Goal: Check status: Check status

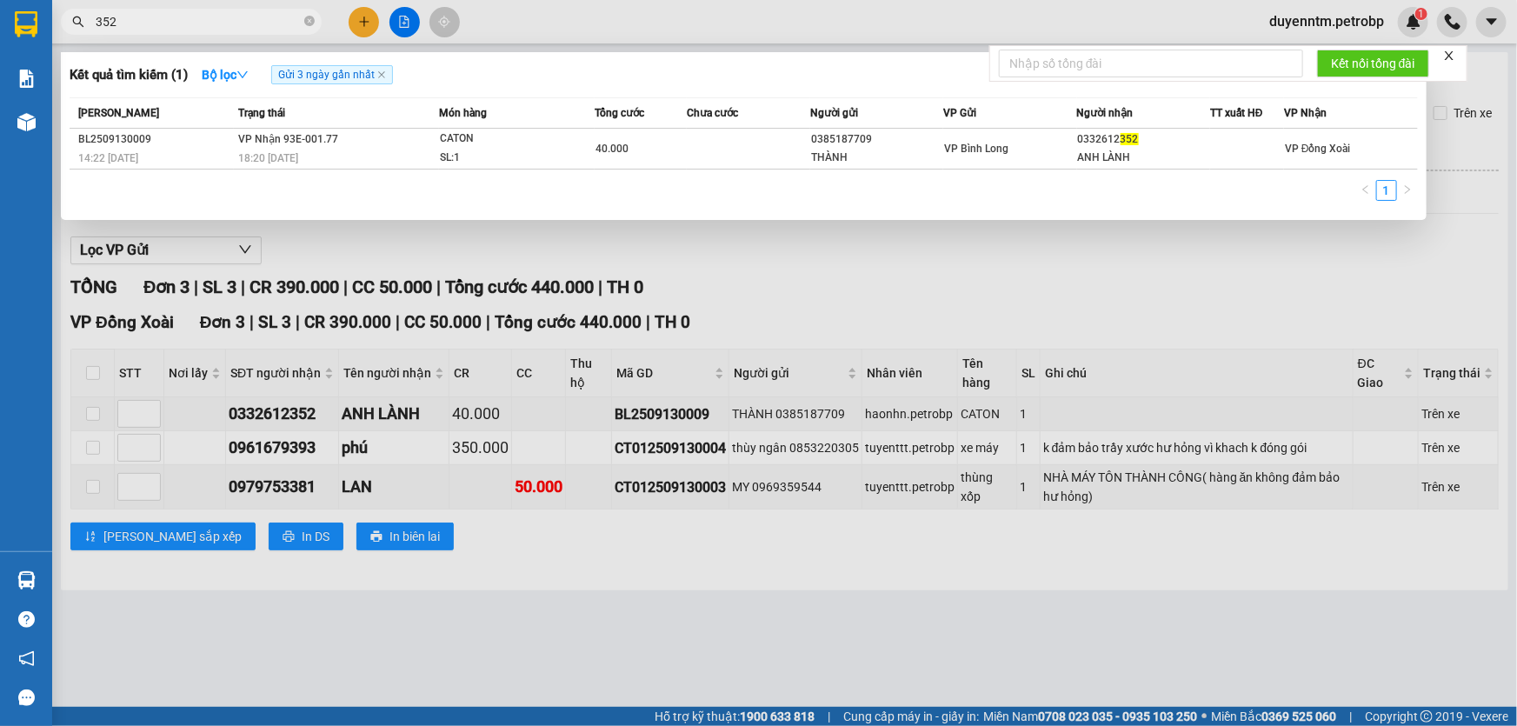
click at [312, 19] on icon "close-circle" at bounding box center [309, 21] width 10 height 10
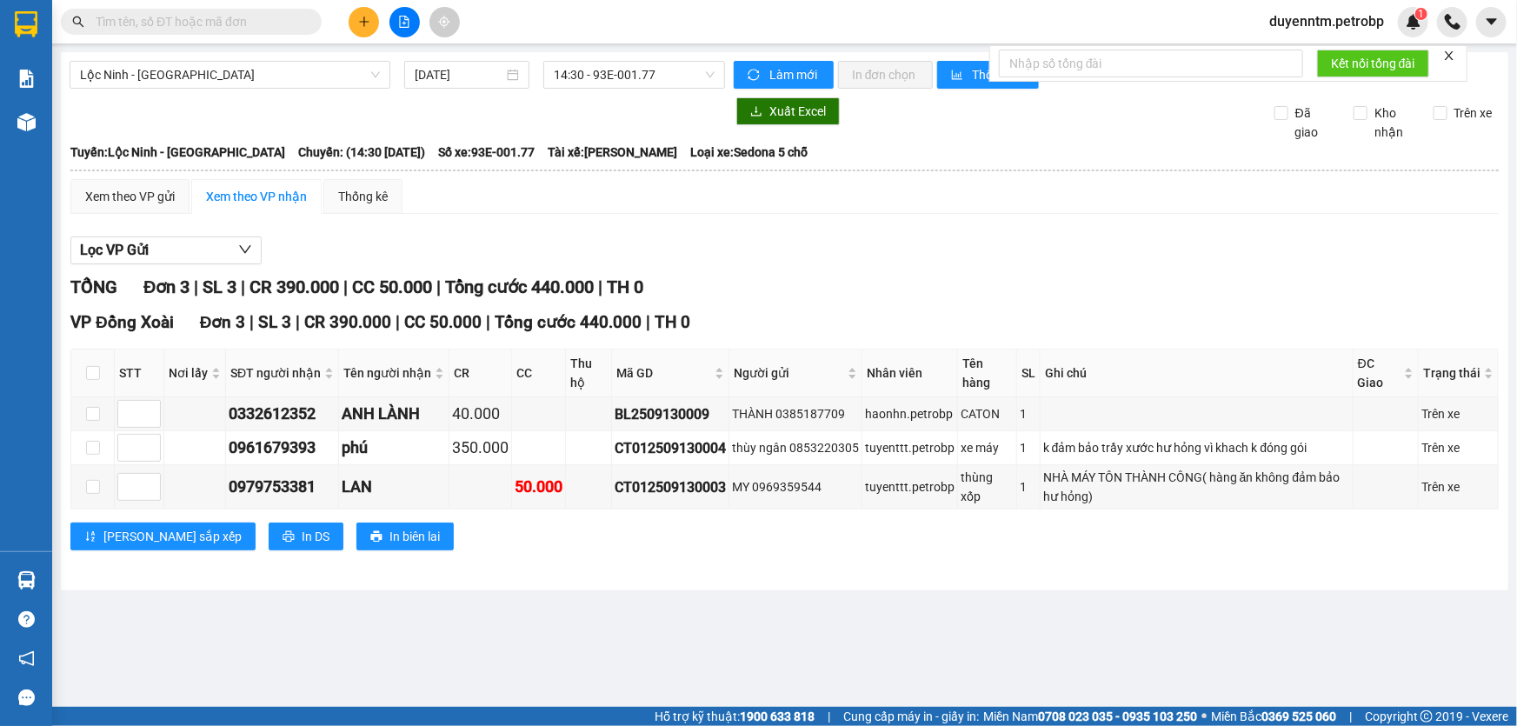
click at [199, 10] on span at bounding box center [191, 22] width 261 height 26
click at [154, 25] on input "text" at bounding box center [198, 21] width 205 height 19
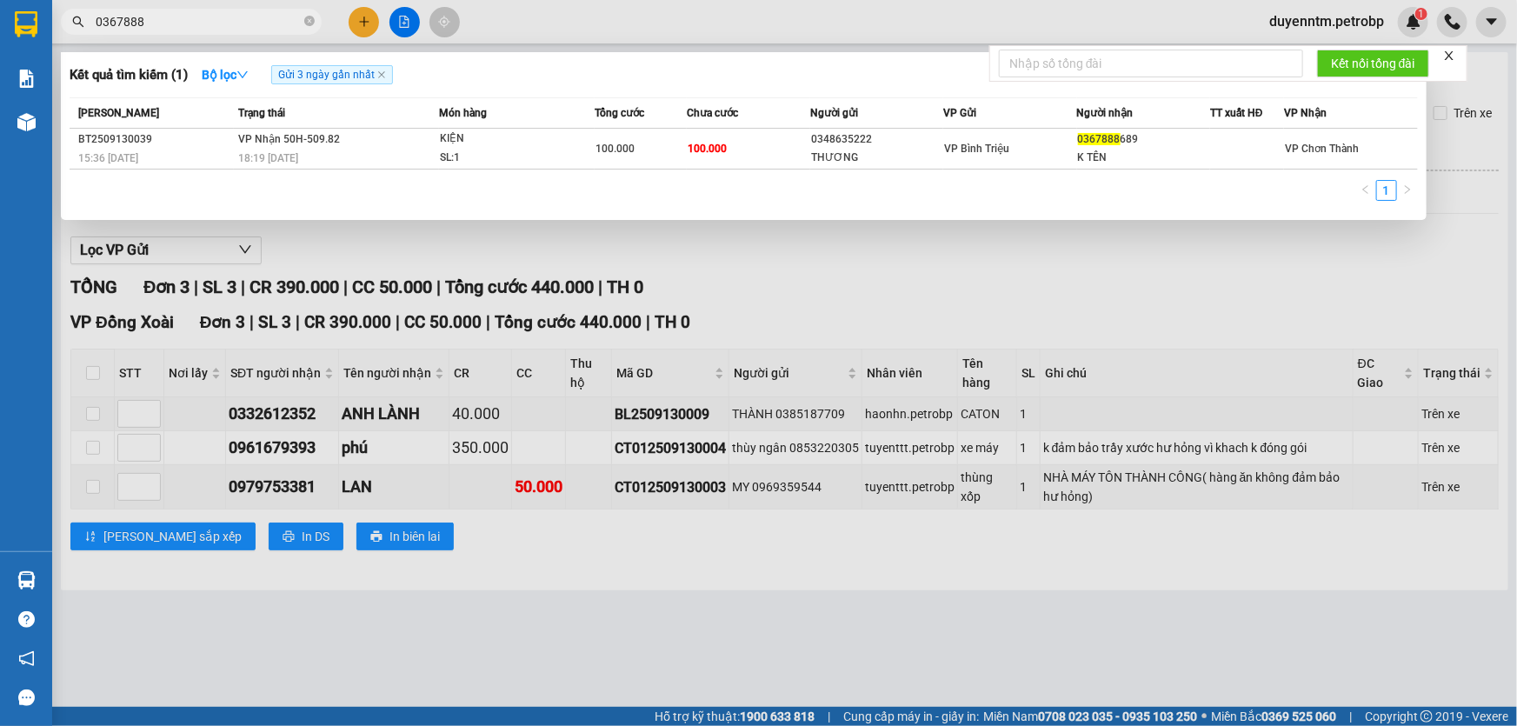
click at [216, 31] on span "0367888" at bounding box center [191, 22] width 261 height 26
click at [217, 24] on input "0367888" at bounding box center [198, 21] width 205 height 19
paste input "93528074"
type input "0393528074"
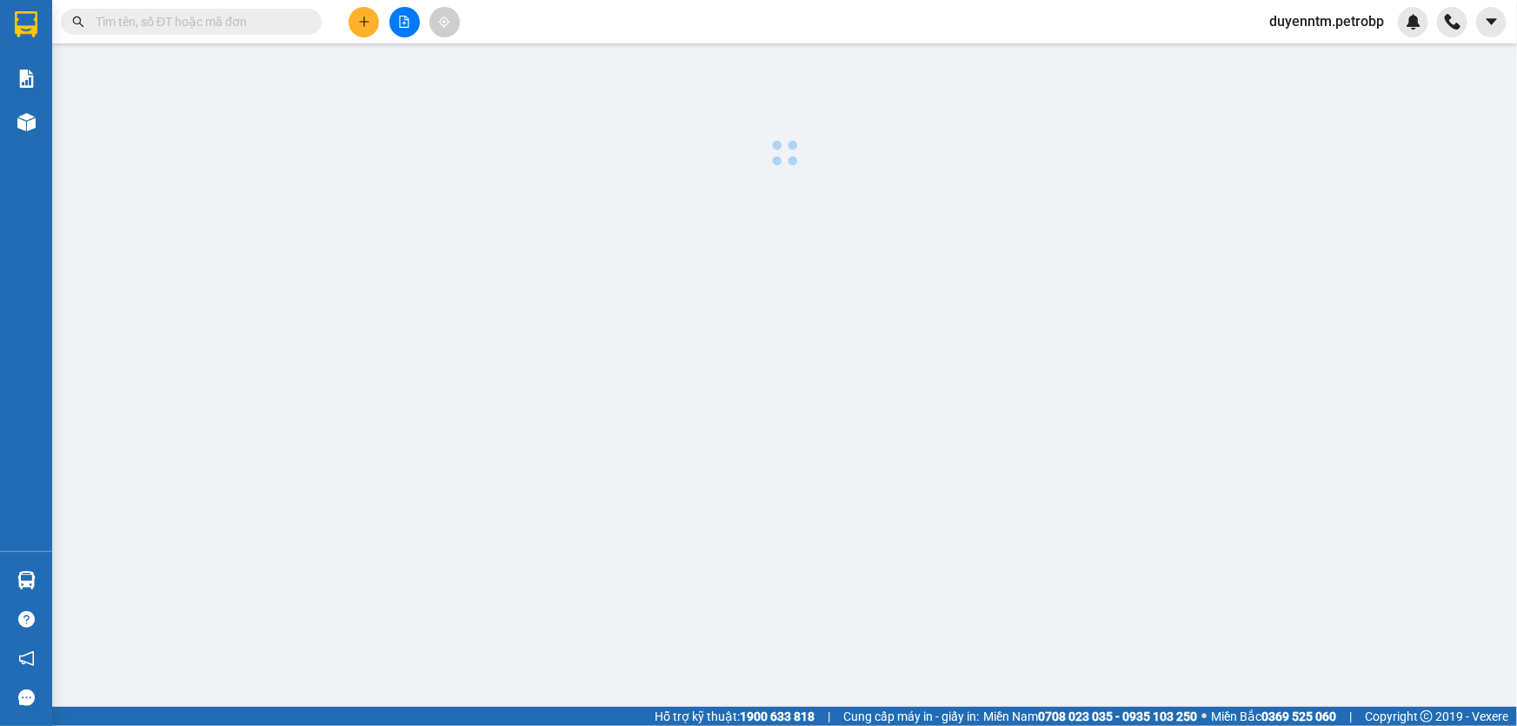
click at [194, 10] on span at bounding box center [191, 22] width 261 height 26
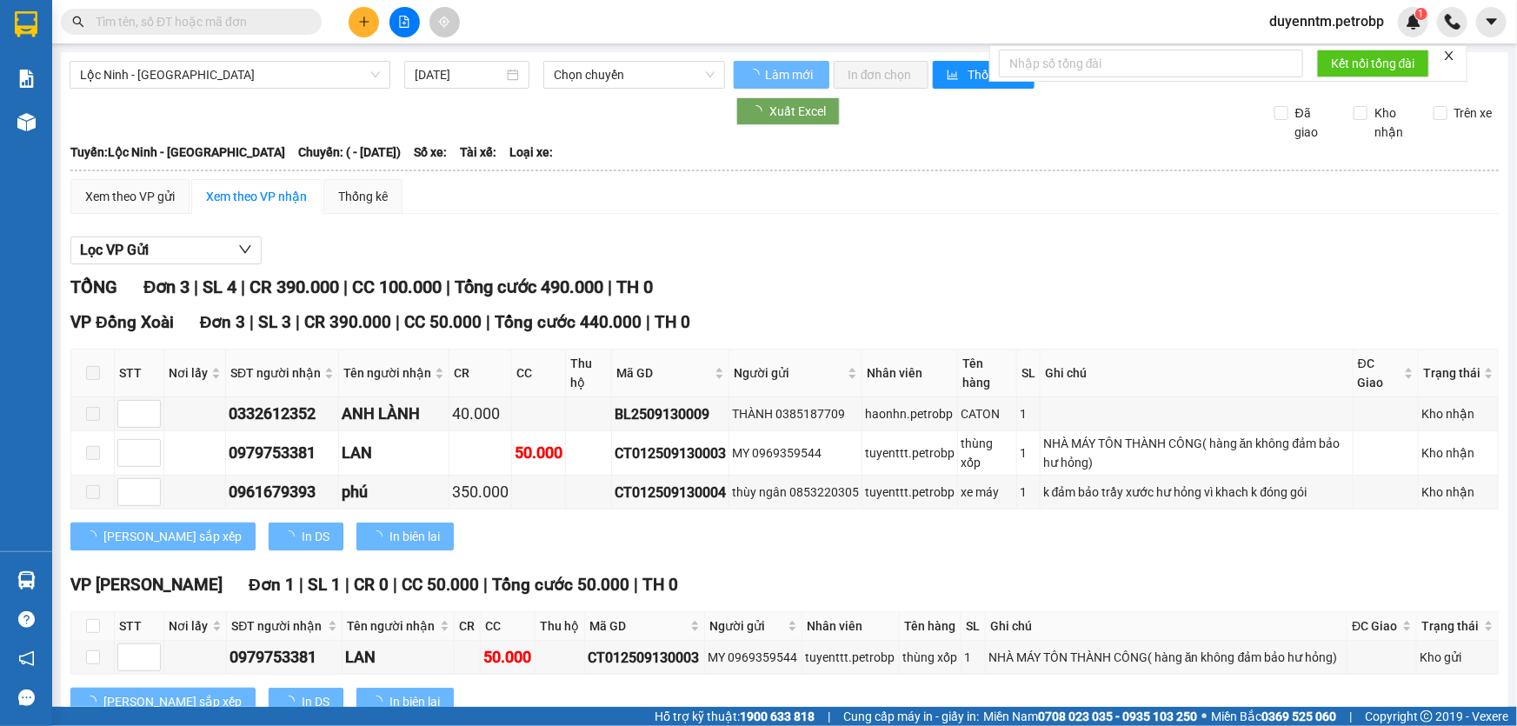
click at [234, 22] on input "text" at bounding box center [198, 21] width 205 height 19
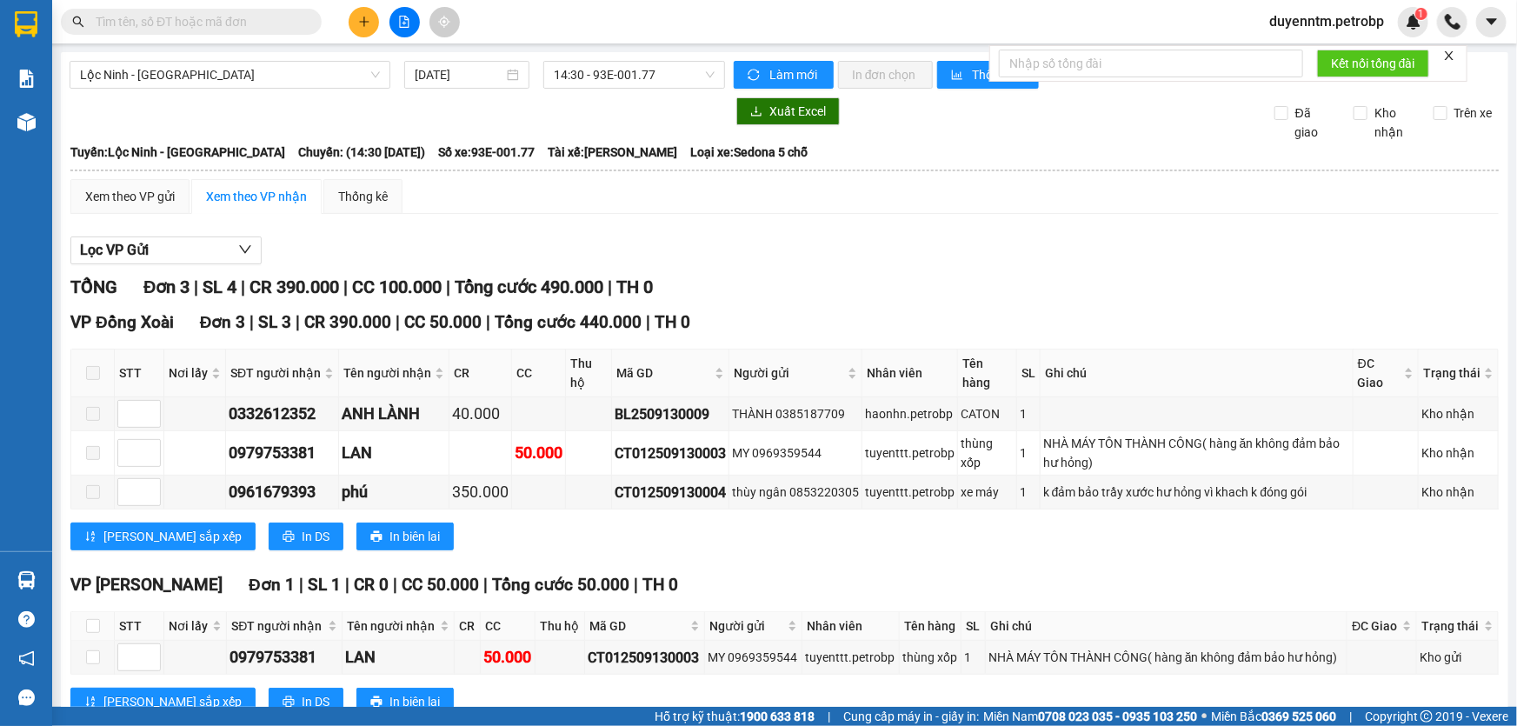
paste input "0393528074"
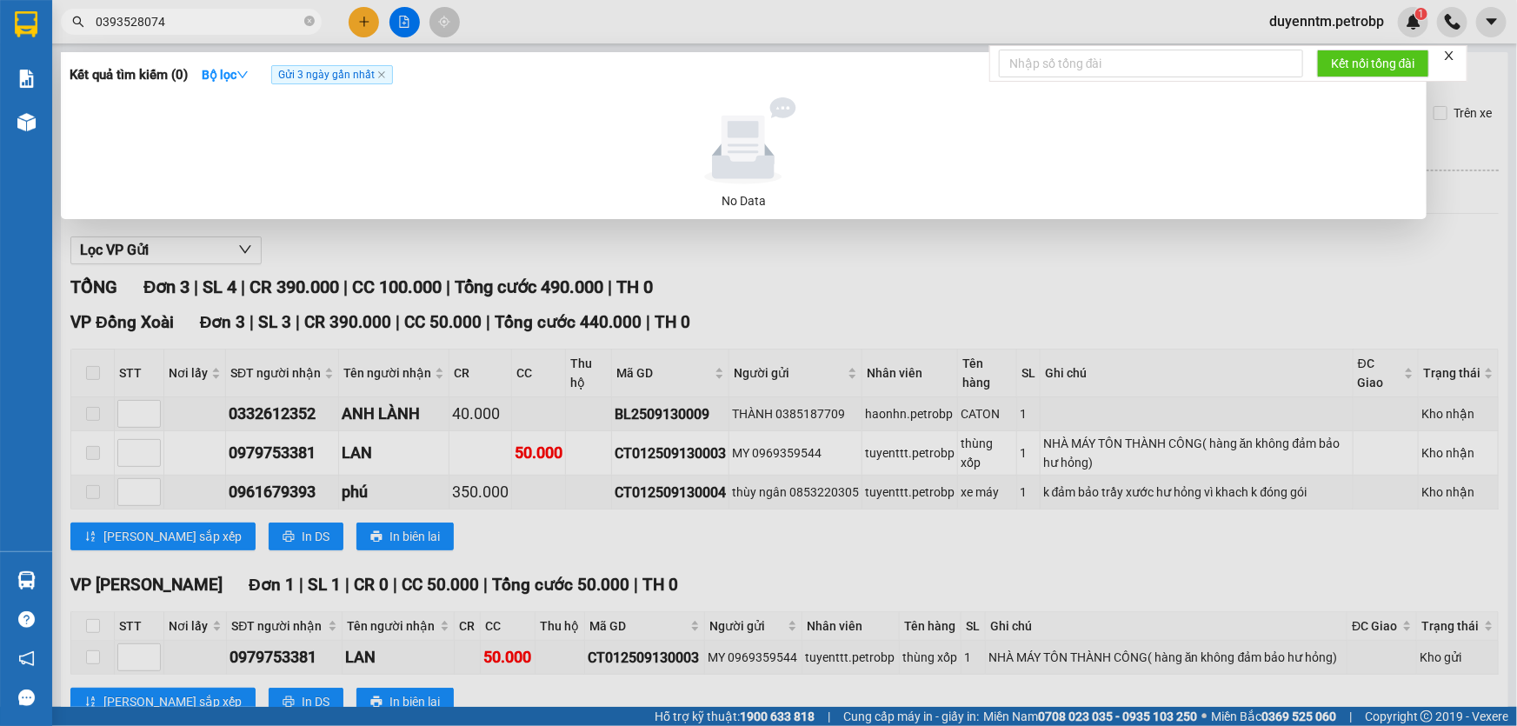
type input "0393528074"
